Goal: Transaction & Acquisition: Subscribe to service/newsletter

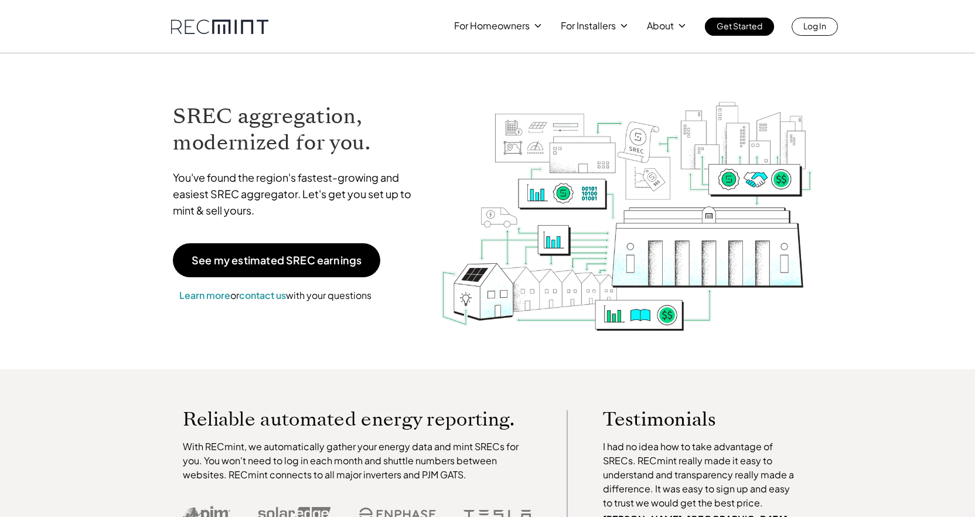
drag, startPoint x: 284, startPoint y: 261, endPoint x: 272, endPoint y: 260, distance: 12.4
click at [282, 261] on p "See my estimated SREC earnings" at bounding box center [277, 260] width 170 height 11
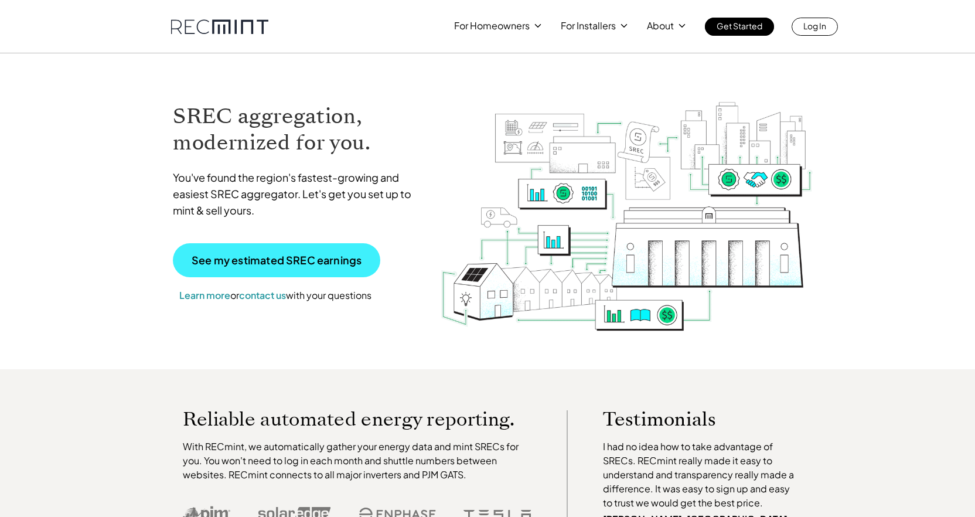
click at [303, 262] on p "See my estimated SREC earnings" at bounding box center [277, 260] width 170 height 11
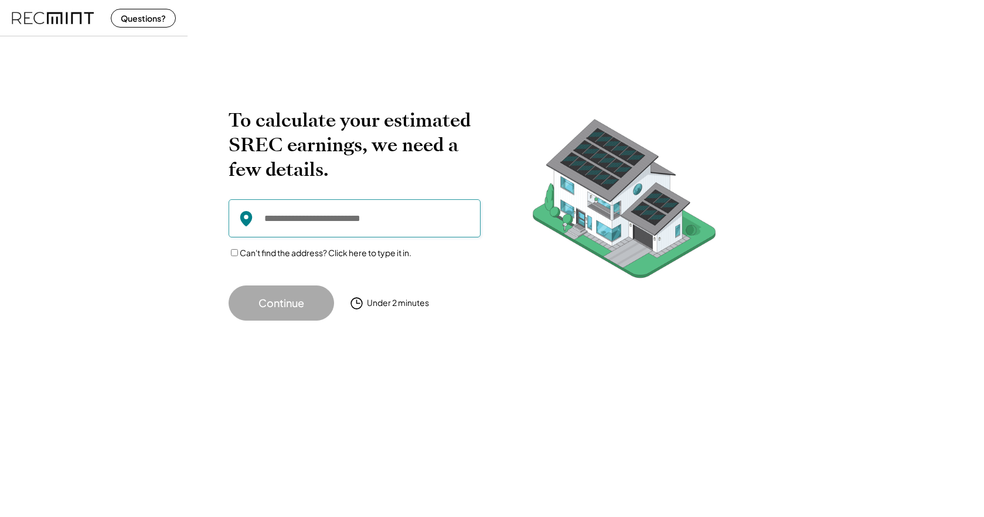
click at [292, 217] on input "input" at bounding box center [354, 218] width 252 height 38
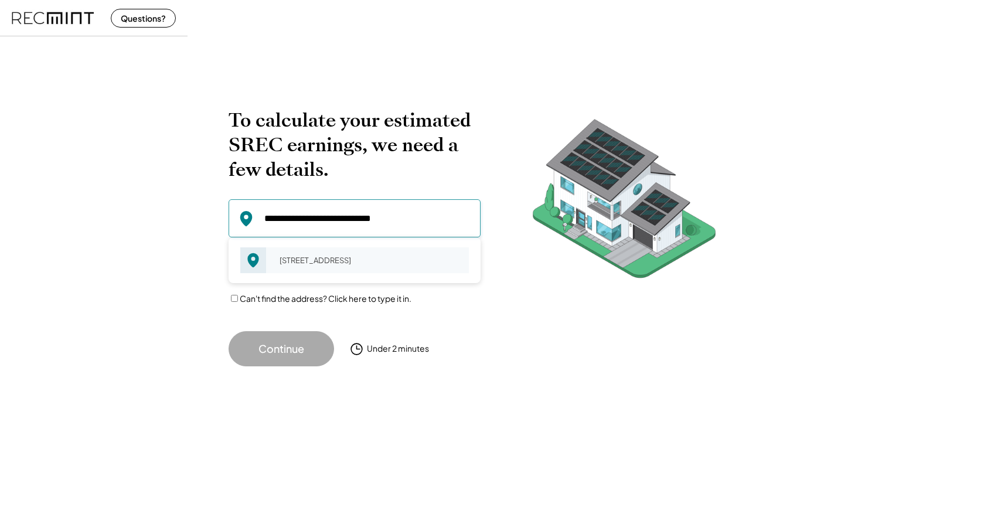
drag, startPoint x: 305, startPoint y: 255, endPoint x: 309, endPoint y: 260, distance: 6.2
click at [305, 255] on div "[STREET_ADDRESS]" at bounding box center [370, 260] width 197 height 16
type input "**********"
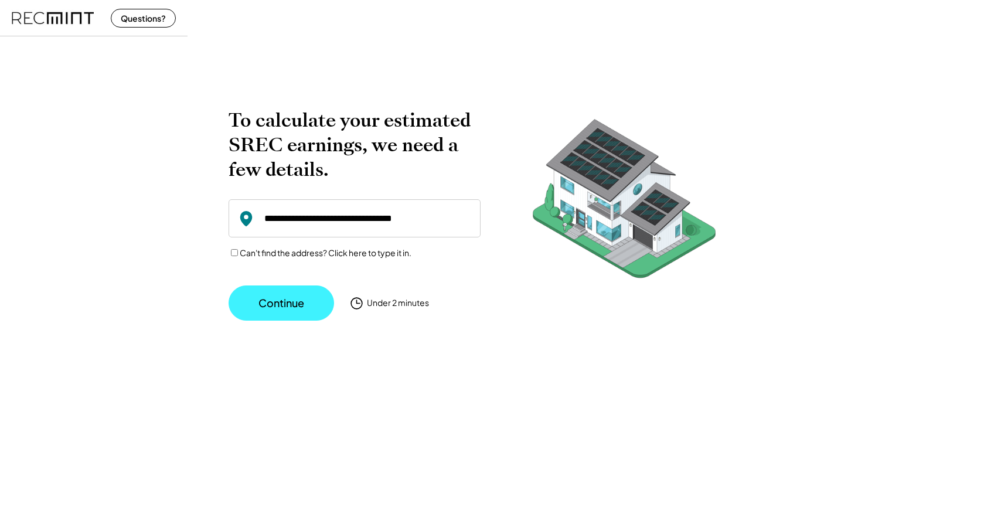
click at [288, 304] on button "Continue" at bounding box center [280, 302] width 105 height 35
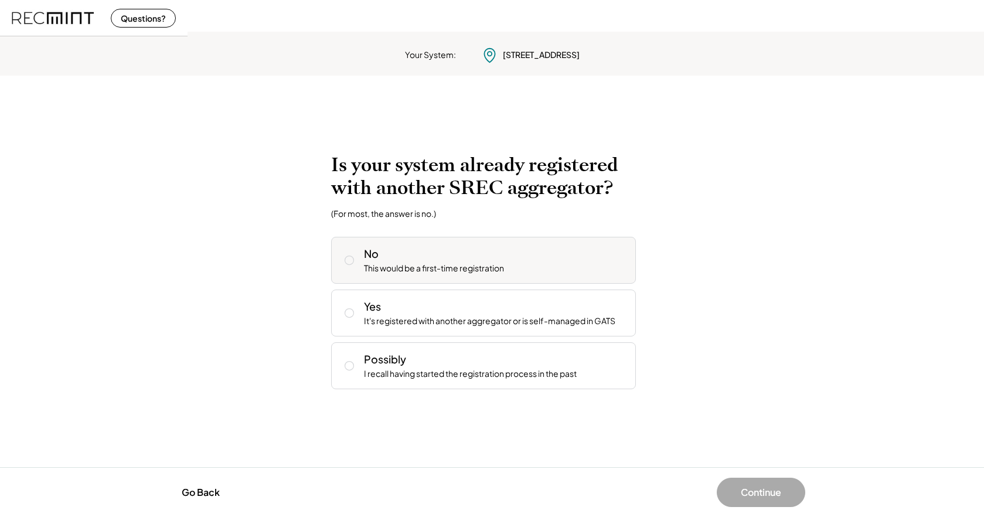
drag, startPoint x: 349, startPoint y: 259, endPoint x: 367, endPoint y: 271, distance: 22.4
click at [349, 260] on icon at bounding box center [349, 260] width 12 height 12
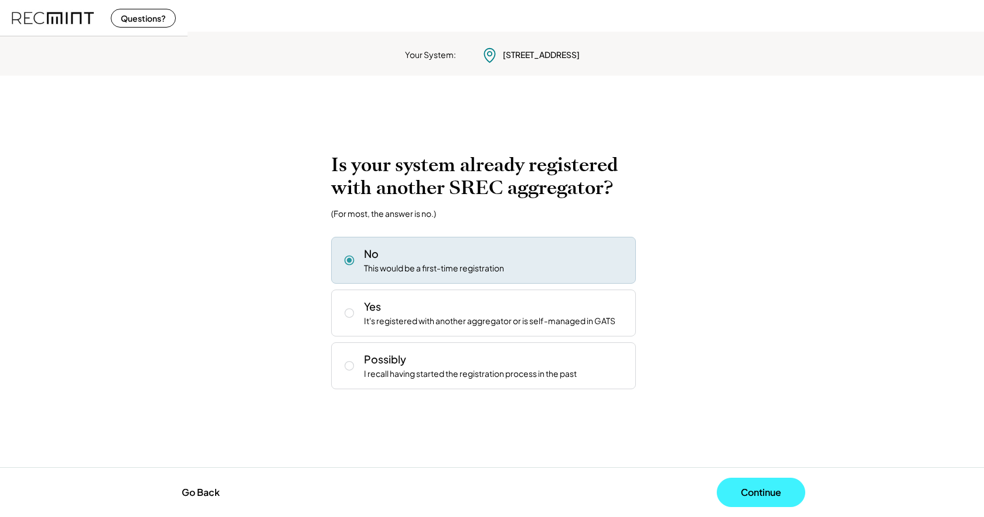
drag, startPoint x: 770, startPoint y: 490, endPoint x: 756, endPoint y: 486, distance: 14.6
click at [767, 489] on button "Continue" at bounding box center [761, 491] width 88 height 29
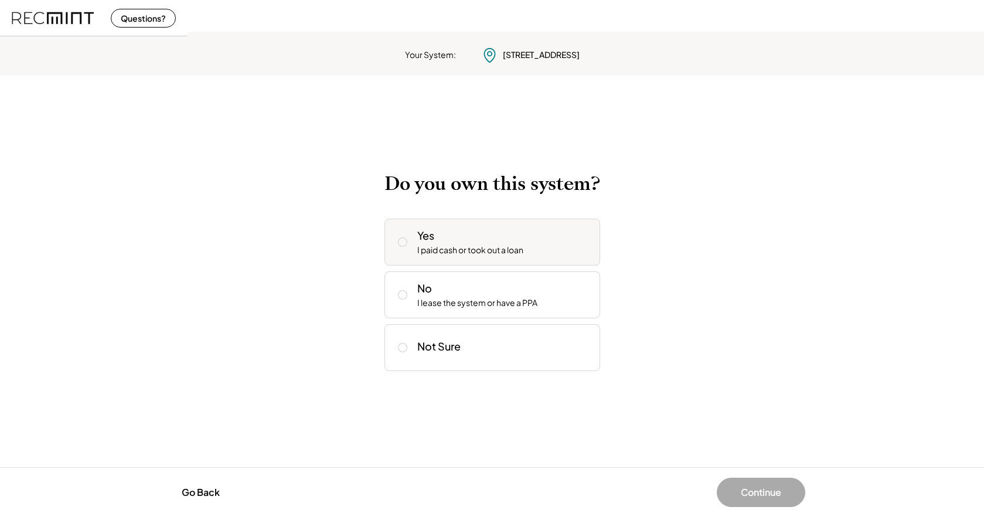
click at [403, 240] on icon at bounding box center [403, 242] width 12 height 12
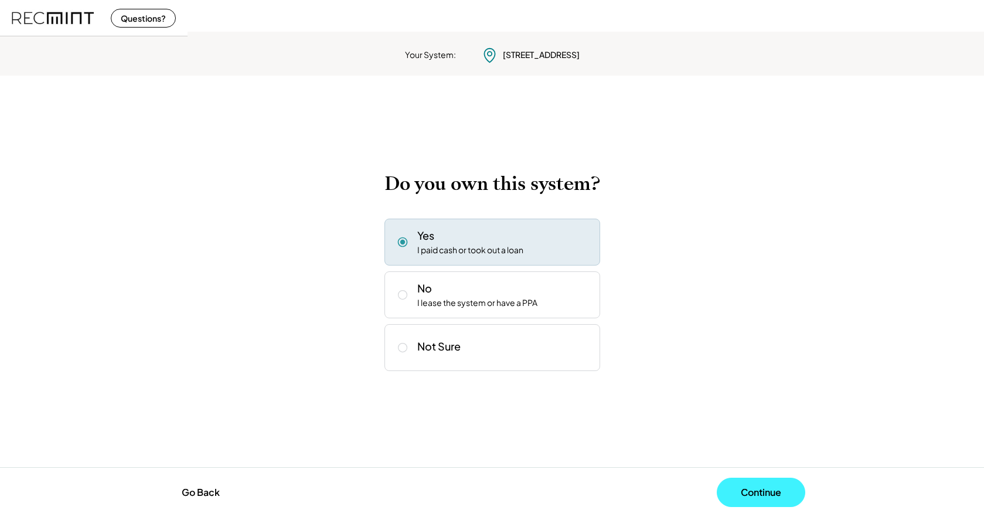
click at [767, 488] on button "Continue" at bounding box center [761, 491] width 88 height 29
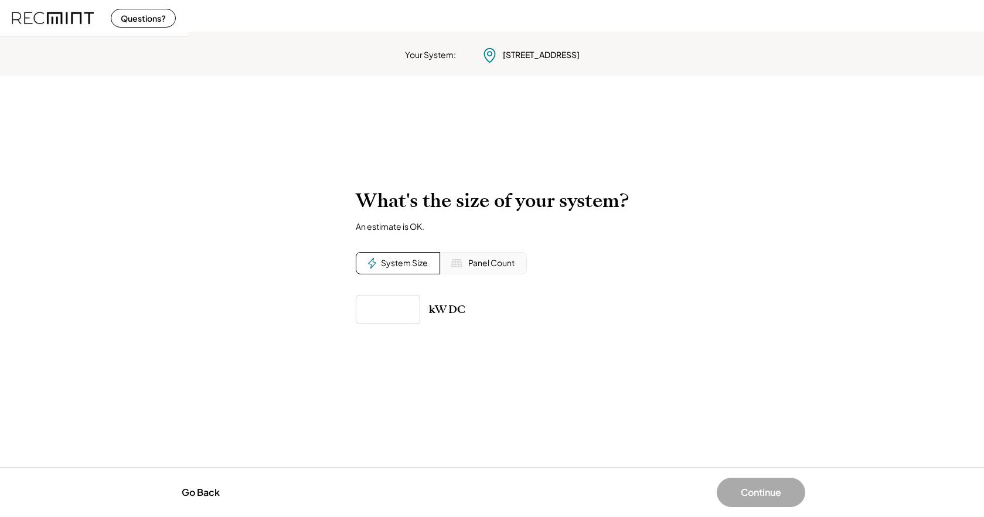
click at [385, 262] on div "System Size" at bounding box center [404, 263] width 47 height 12
click at [374, 306] on input "input" at bounding box center [388, 309] width 64 height 29
type input "******"
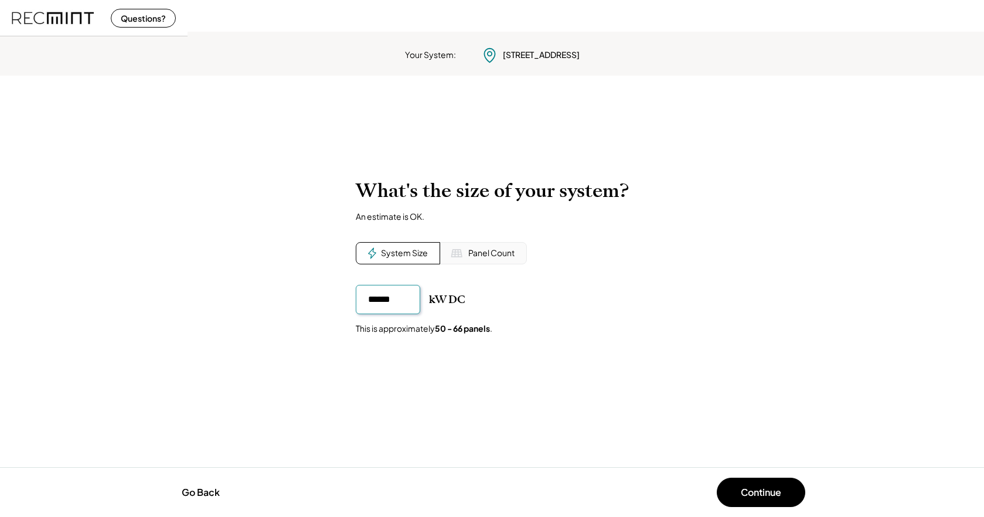
drag, startPoint x: 402, startPoint y: 299, endPoint x: 380, endPoint y: 299, distance: 21.7
click at [380, 299] on input "input" at bounding box center [388, 299] width 64 height 29
click at [767, 485] on button "Continue" at bounding box center [761, 491] width 88 height 29
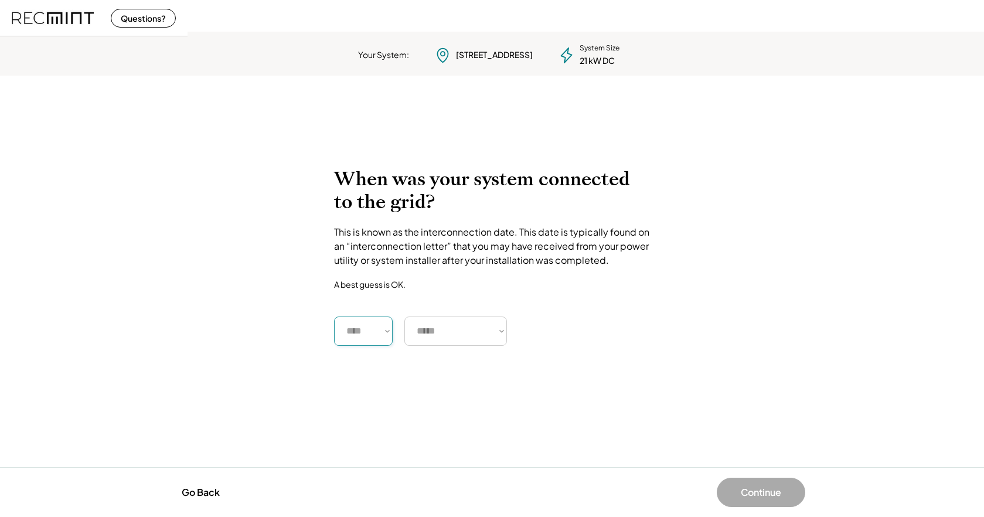
select select "****"
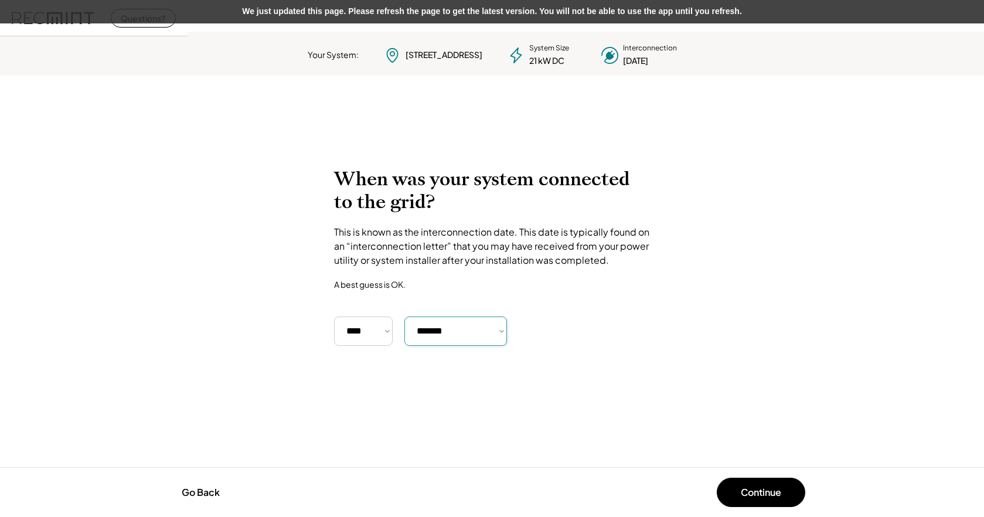
select select "**********"
click at [759, 496] on button "Continue" at bounding box center [761, 491] width 88 height 29
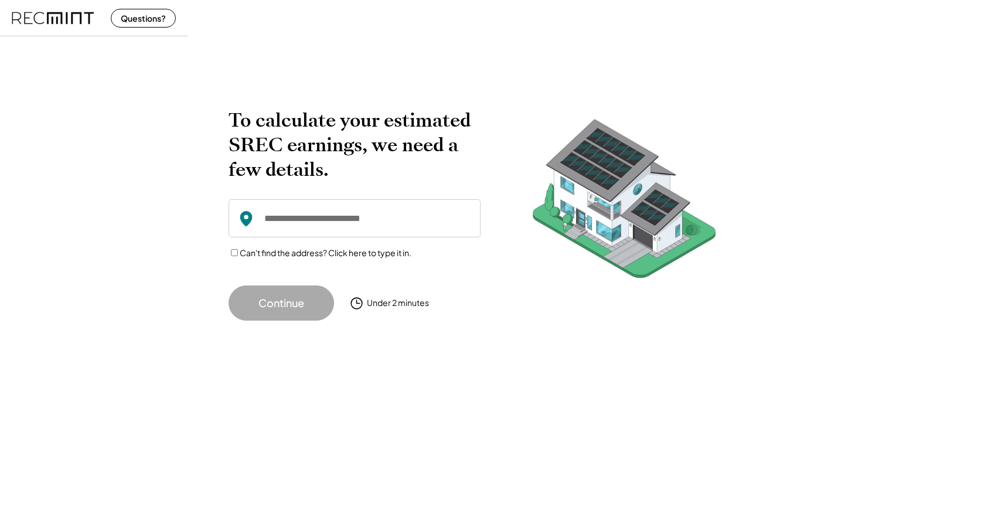
click at [295, 220] on input "input" at bounding box center [354, 218] width 252 height 38
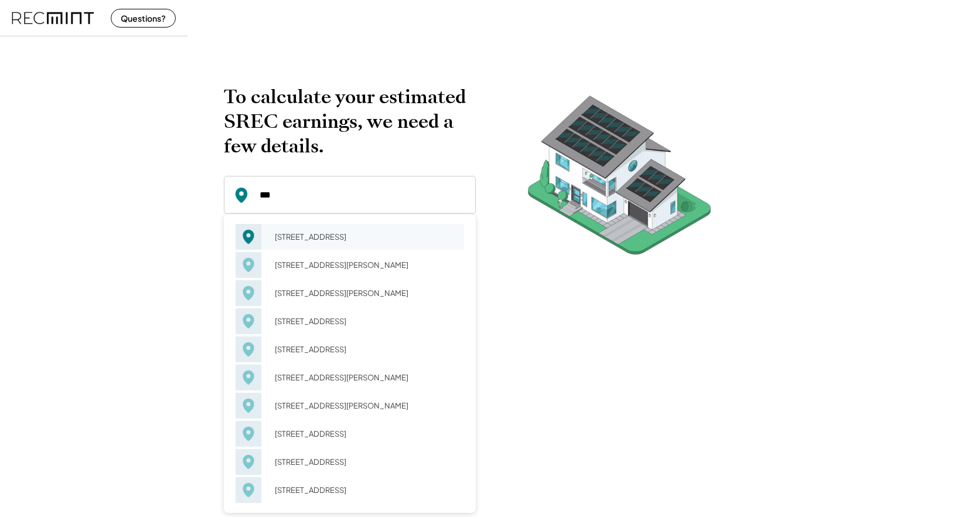
drag, startPoint x: 305, startPoint y: 236, endPoint x: 340, endPoint y: 245, distance: 36.4
click at [305, 236] on div "[STREET_ADDRESS]" at bounding box center [365, 236] width 197 height 16
type input "**********"
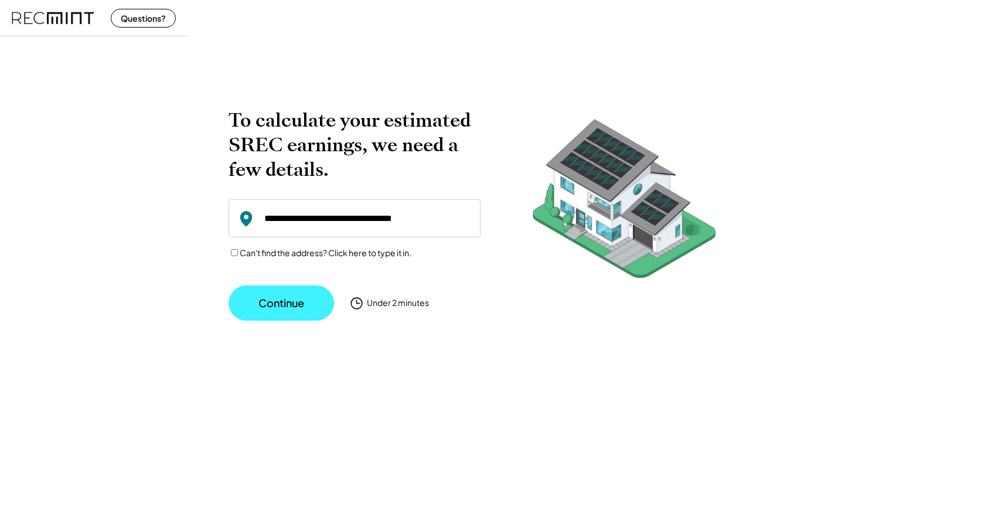
click at [278, 305] on button "Continue" at bounding box center [280, 302] width 105 height 35
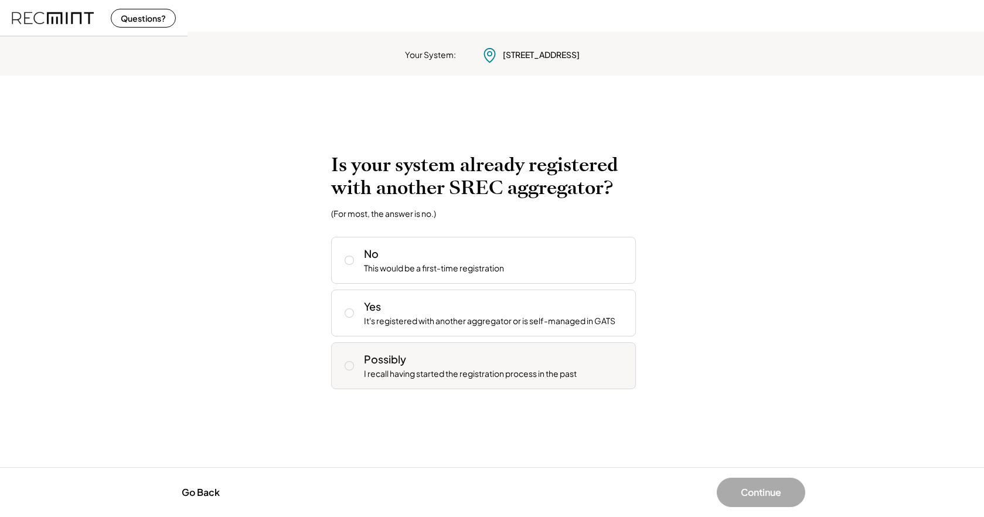
drag, startPoint x: 346, startPoint y: 369, endPoint x: 372, endPoint y: 376, distance: 26.7
click at [346, 369] on use at bounding box center [348, 365] width 9 height 9
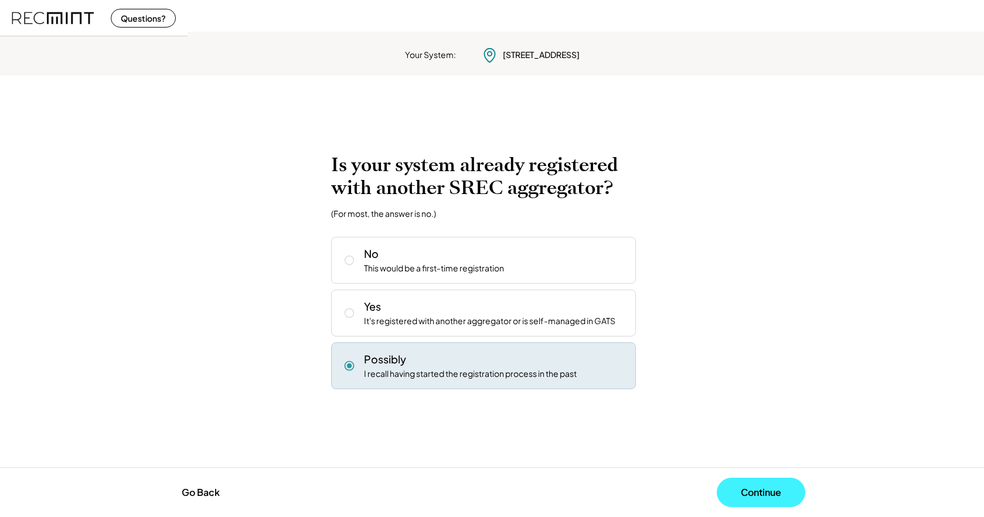
click at [768, 496] on button "Continue" at bounding box center [761, 491] width 88 height 29
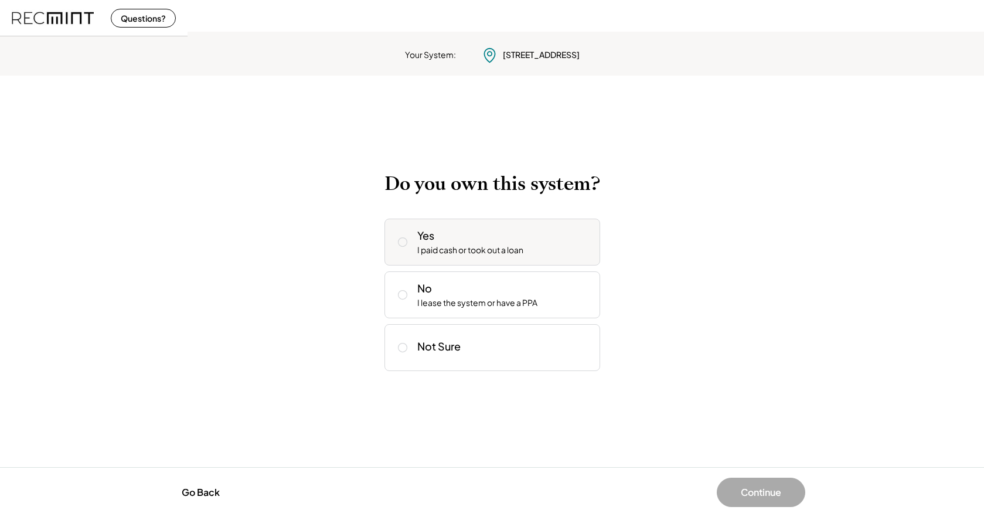
click at [402, 243] on icon at bounding box center [403, 242] width 12 height 12
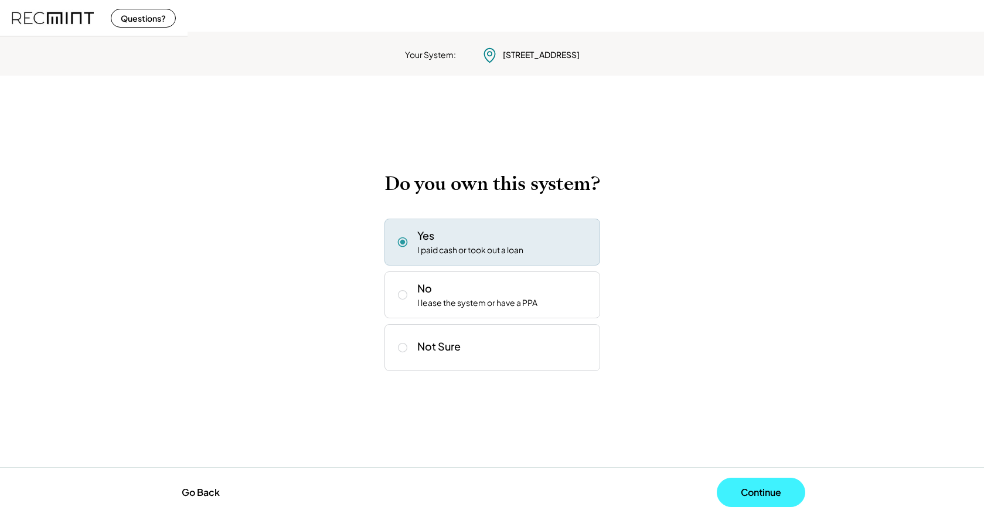
drag, startPoint x: 759, startPoint y: 483, endPoint x: 721, endPoint y: 469, distance: 40.6
click at [756, 483] on button "Continue" at bounding box center [761, 491] width 88 height 29
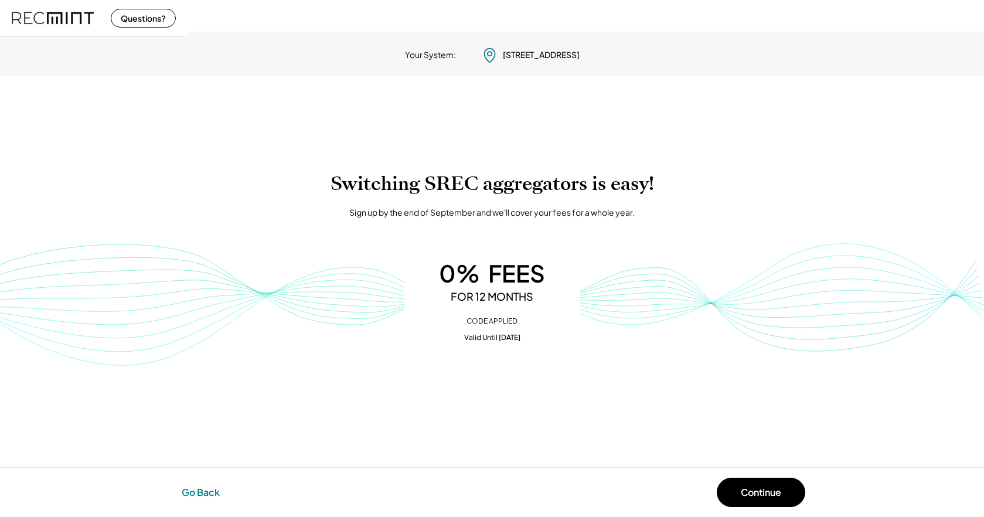
click at [204, 488] on button "Go Back" at bounding box center [200, 492] width 45 height 26
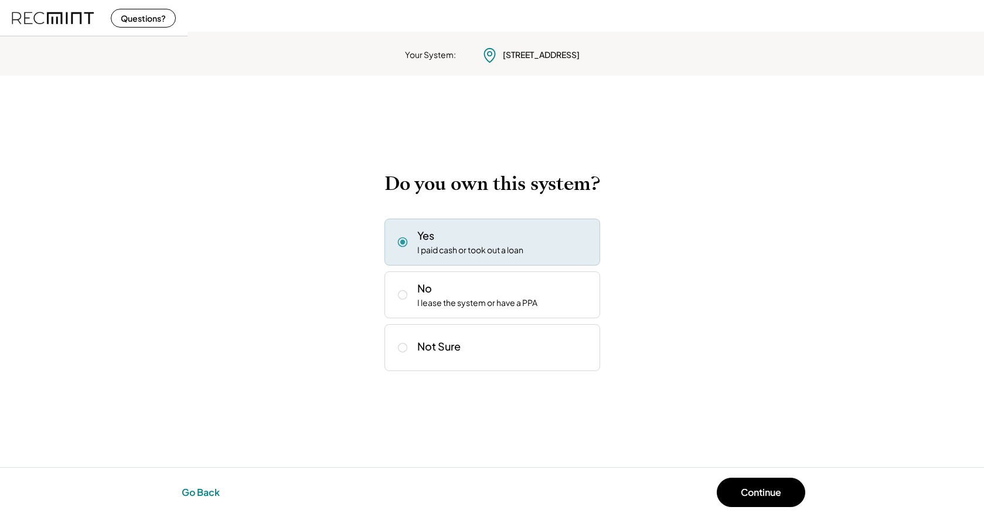
click at [208, 492] on button "Go Back" at bounding box center [200, 492] width 45 height 26
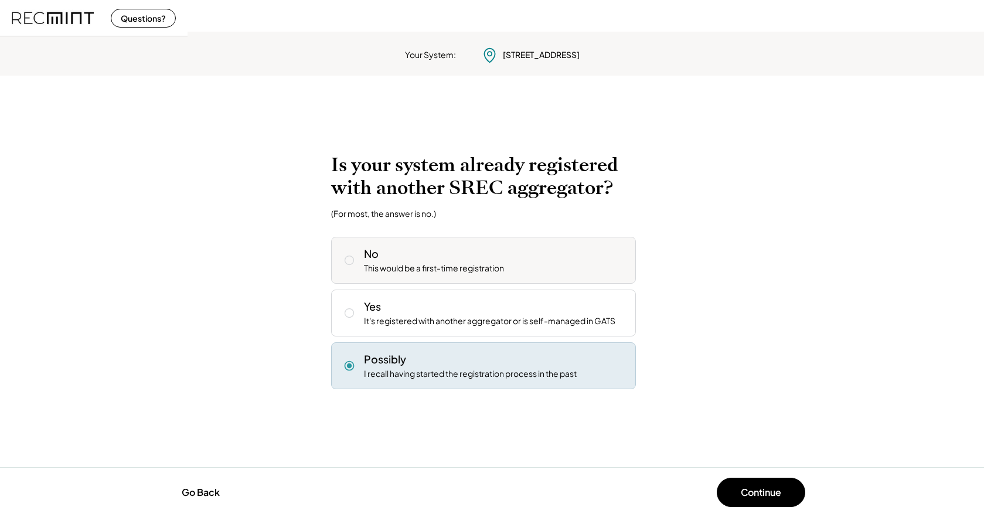
click at [350, 262] on icon at bounding box center [349, 260] width 12 height 12
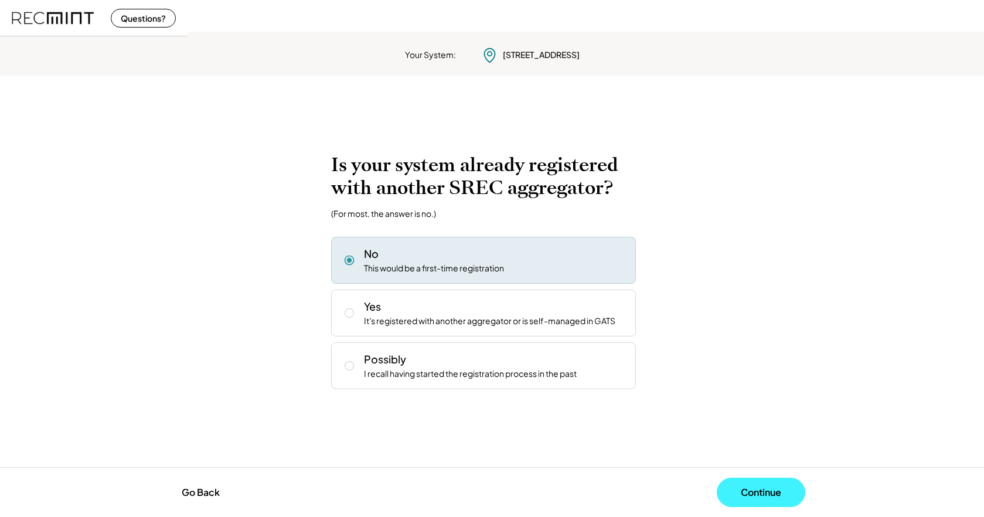
click at [749, 499] on button "Continue" at bounding box center [761, 491] width 88 height 29
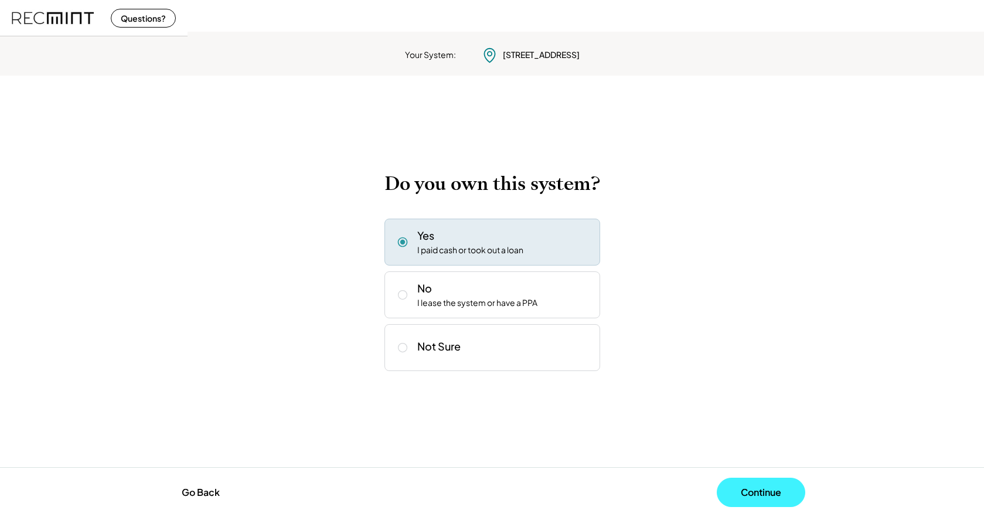
click at [773, 489] on button "Continue" at bounding box center [761, 491] width 88 height 29
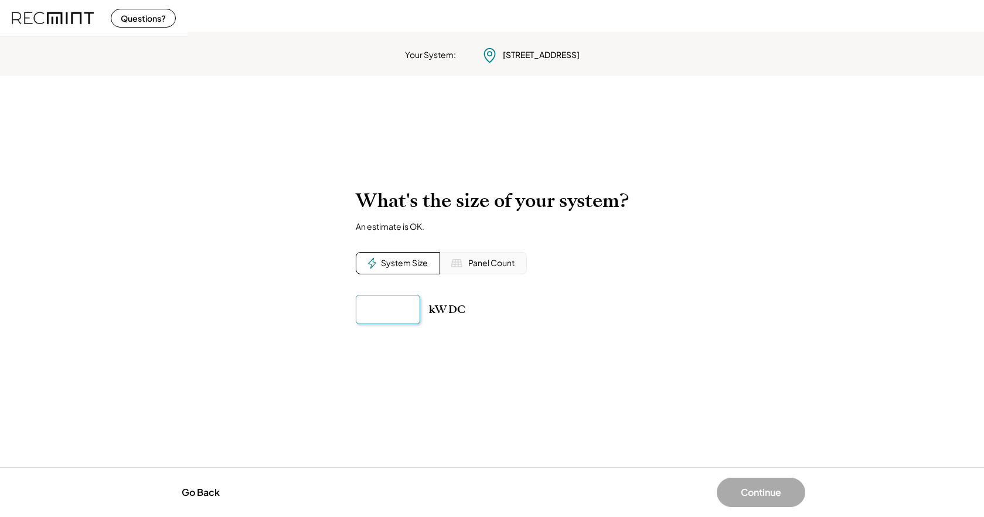
click at [382, 302] on input "input" at bounding box center [388, 309] width 64 height 29
type input "******"
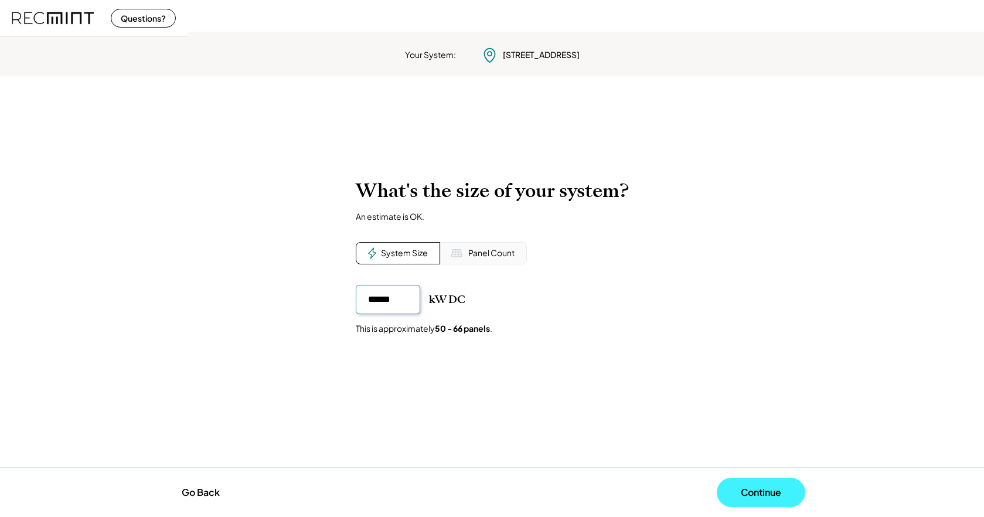
click at [759, 496] on button "Continue" at bounding box center [761, 491] width 88 height 29
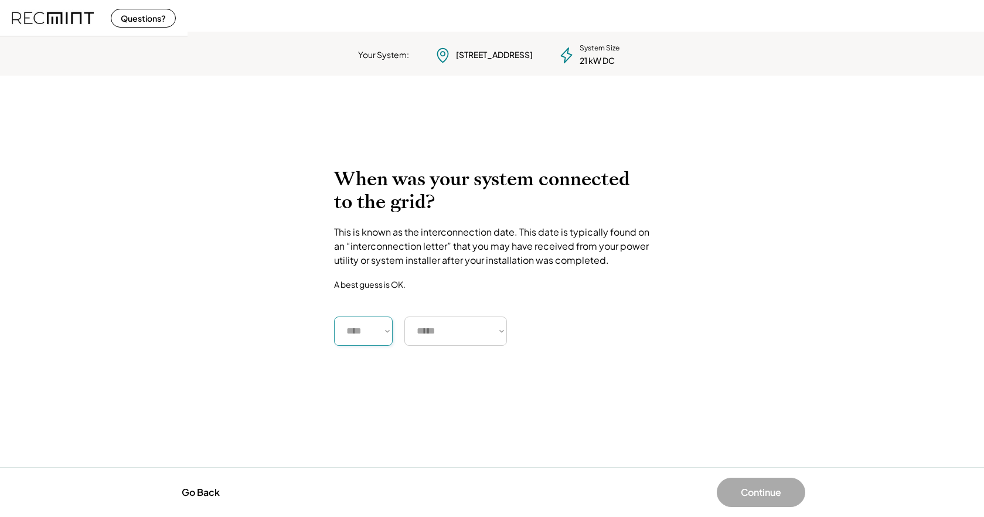
select select "****"
select select "**********"
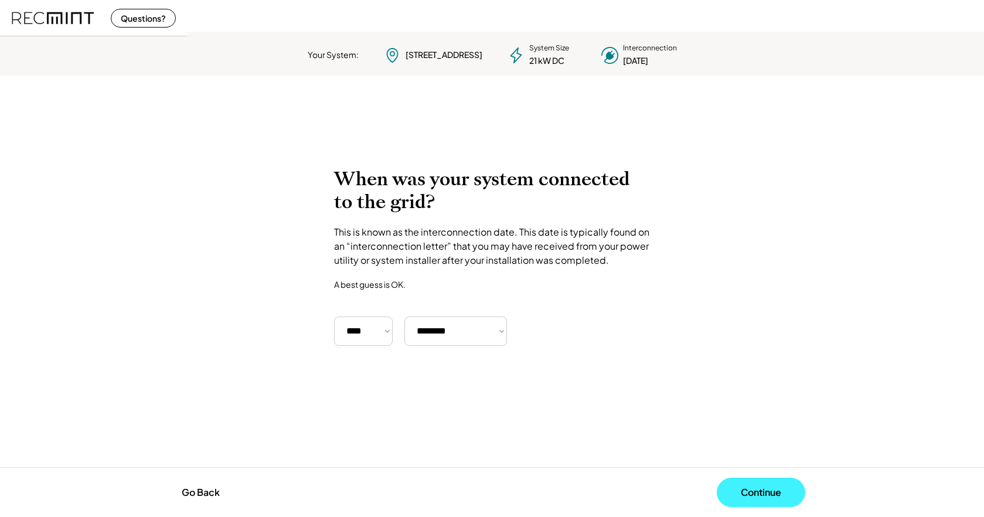
click at [762, 495] on button "Continue" at bounding box center [761, 491] width 88 height 29
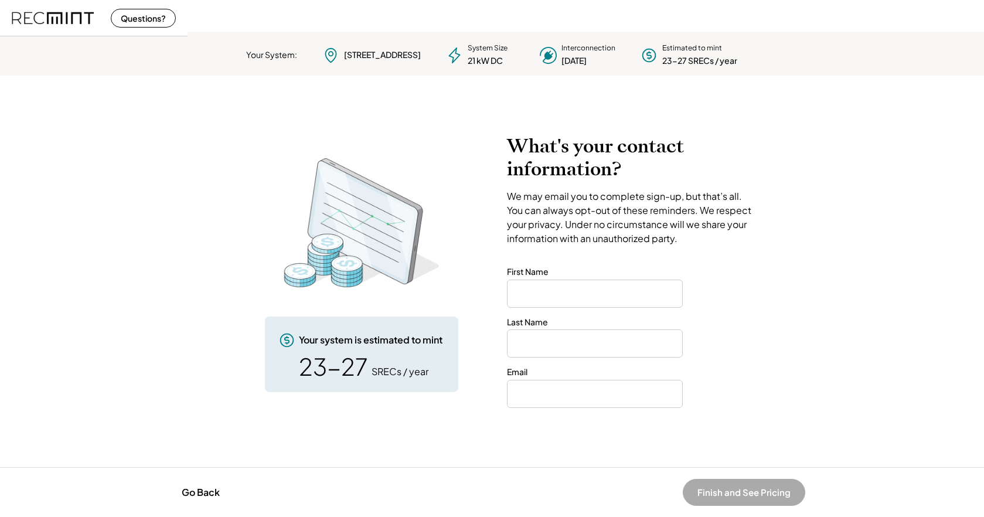
click at [522, 295] on input "input" at bounding box center [595, 293] width 176 height 28
type input "******"
click at [525, 346] on input "input" at bounding box center [595, 343] width 176 height 28
type input "*****"
click at [524, 398] on input "email" at bounding box center [595, 394] width 176 height 28
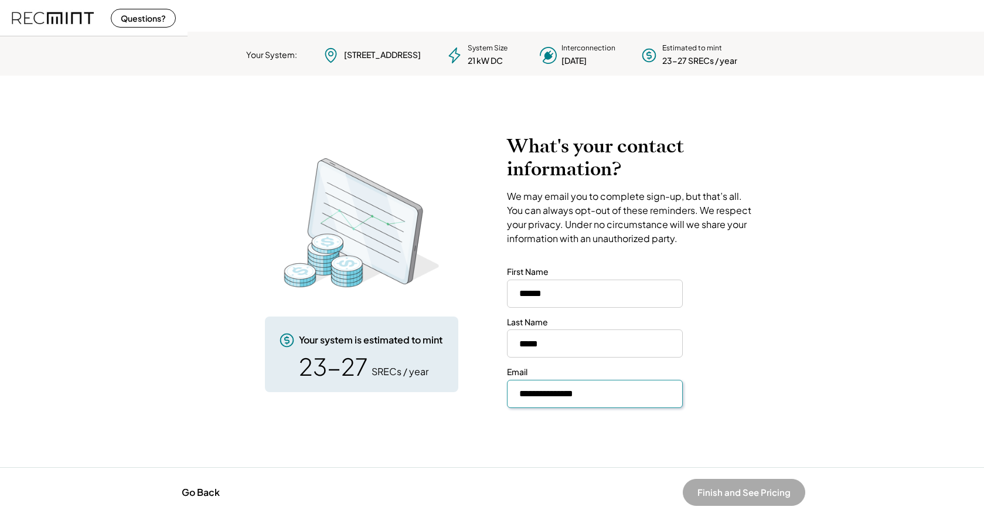
type input "**********"
click at [717, 491] on button "Finish and See Pricing" at bounding box center [744, 492] width 122 height 27
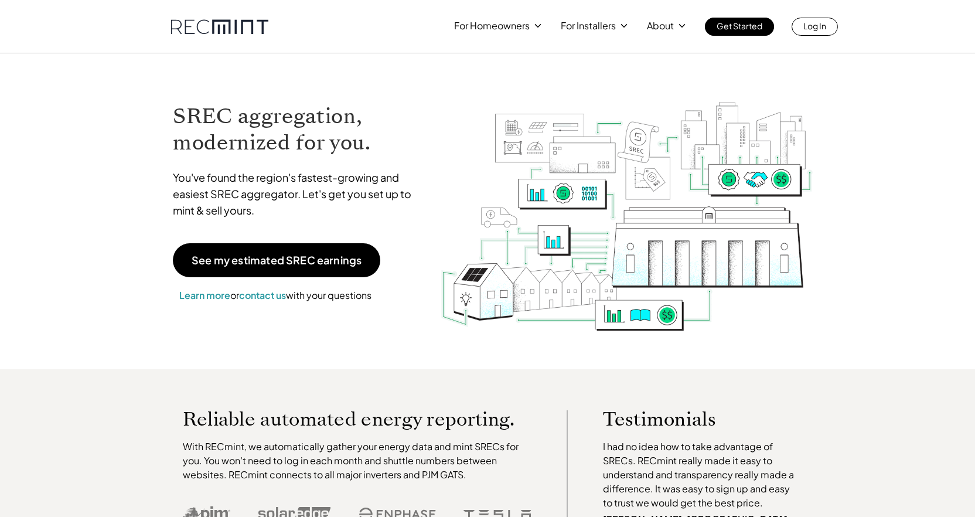
scroll to position [1, 0]
drag, startPoint x: 260, startPoint y: 295, endPoint x: 264, endPoint y: 301, distance: 6.7
click at [261, 296] on span "contact us" at bounding box center [262, 294] width 47 height 12
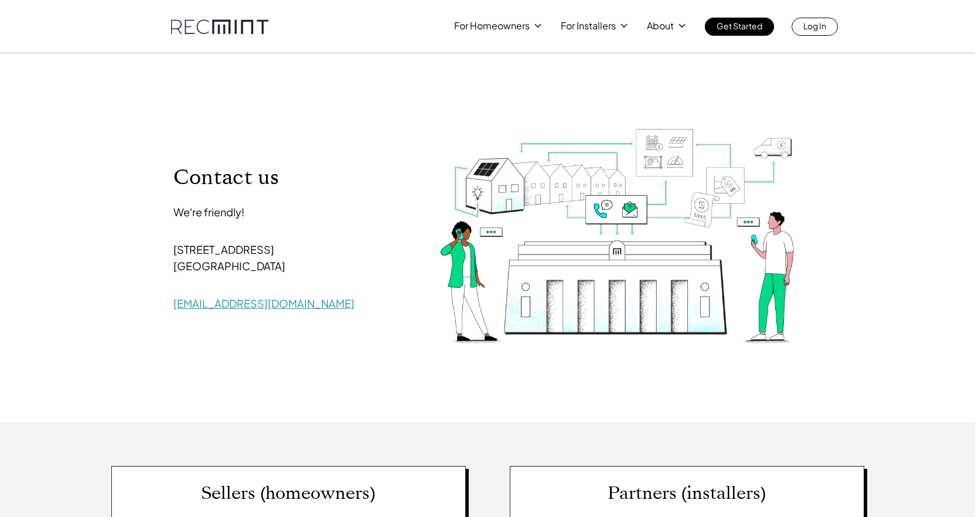
click at [234, 306] on link "[EMAIL_ADDRESS][DOMAIN_NAME]" at bounding box center [263, 302] width 181 height 13
